Goal: Task Accomplishment & Management: Complete application form

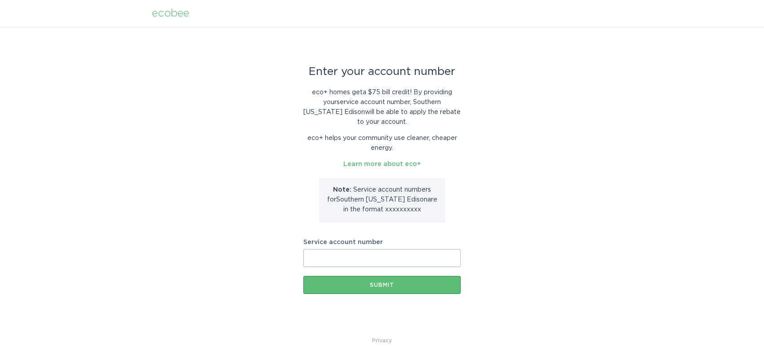
click at [376, 258] on input "Service account number" at bounding box center [381, 258] width 157 height 18
type input "8001736103"
click at [393, 285] on div "Submit" at bounding box center [382, 285] width 148 height 5
